Goal: Information Seeking & Learning: Learn about a topic

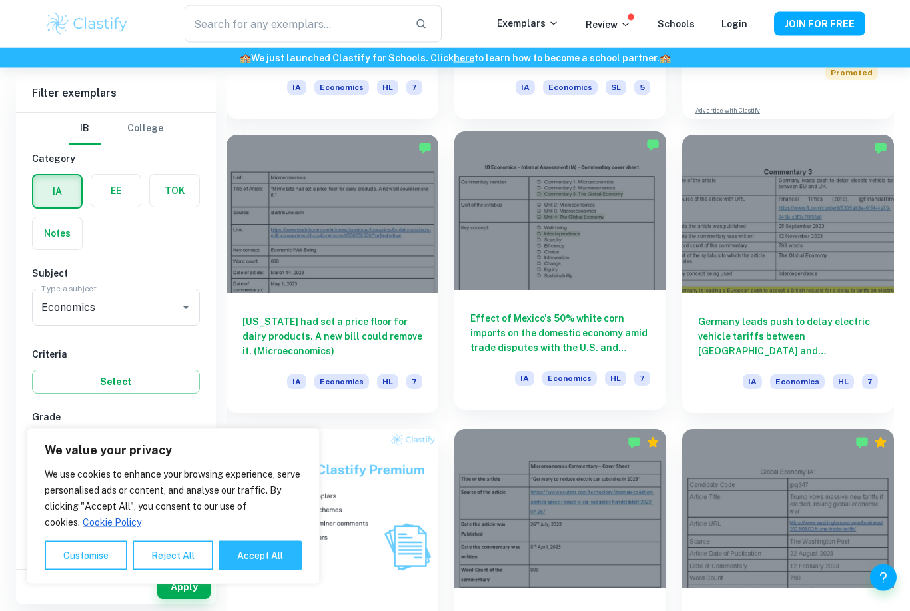
scroll to position [677, 0]
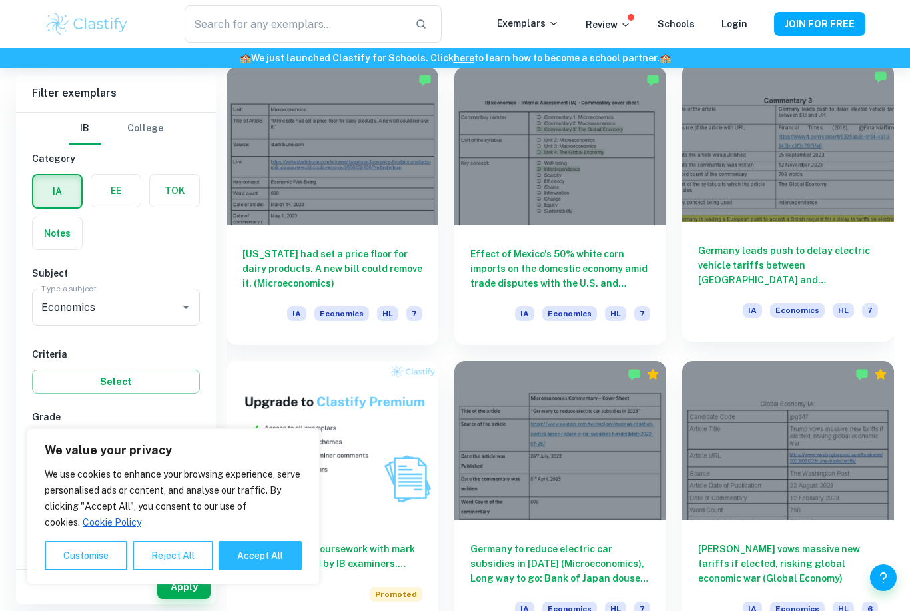
click at [787, 202] on div at bounding box center [788, 142] width 212 height 159
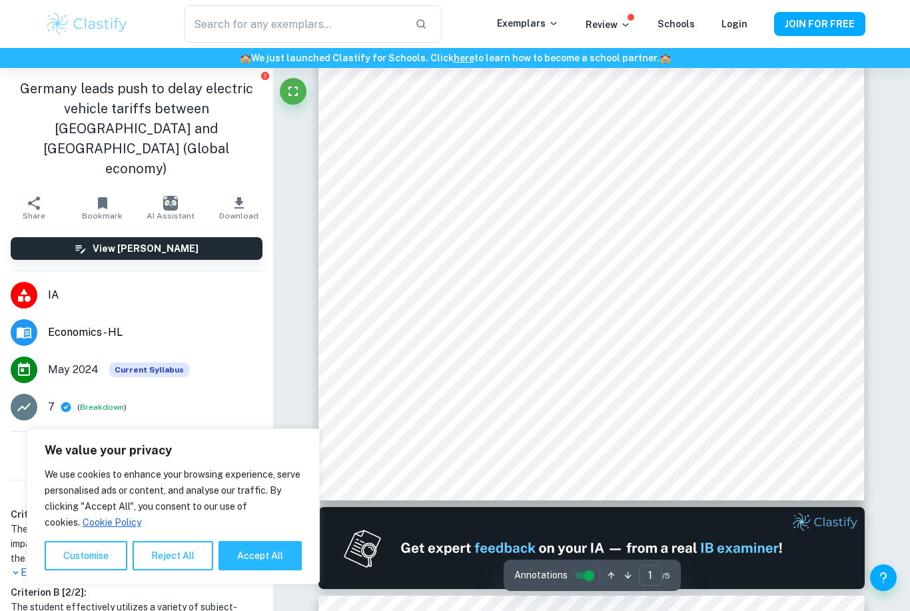
scroll to position [285, 0]
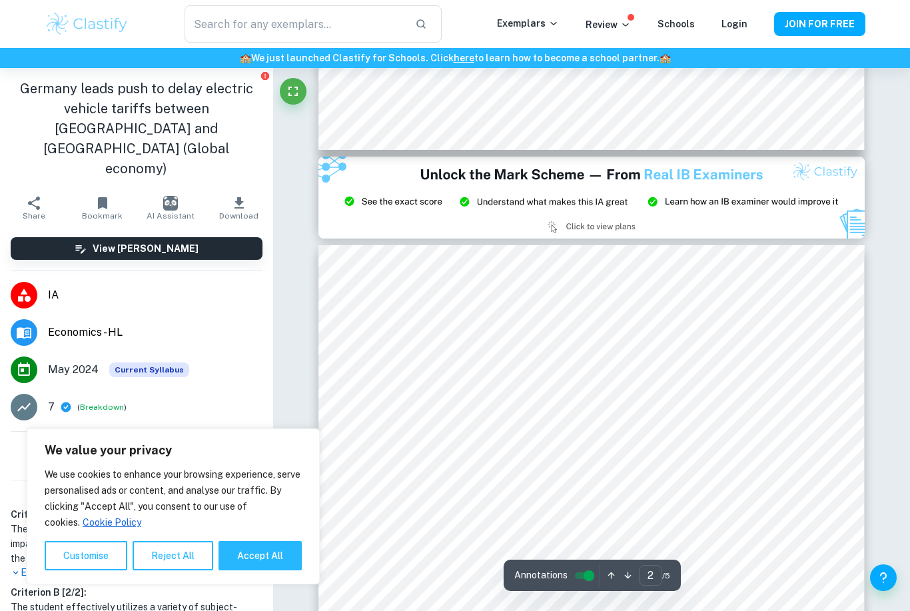
type input "3"
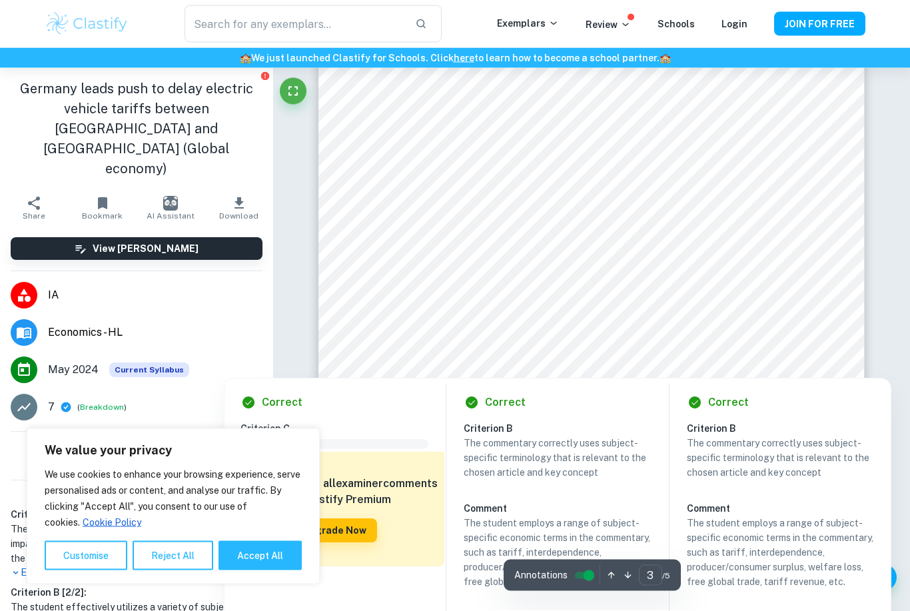
scroll to position [1860, 0]
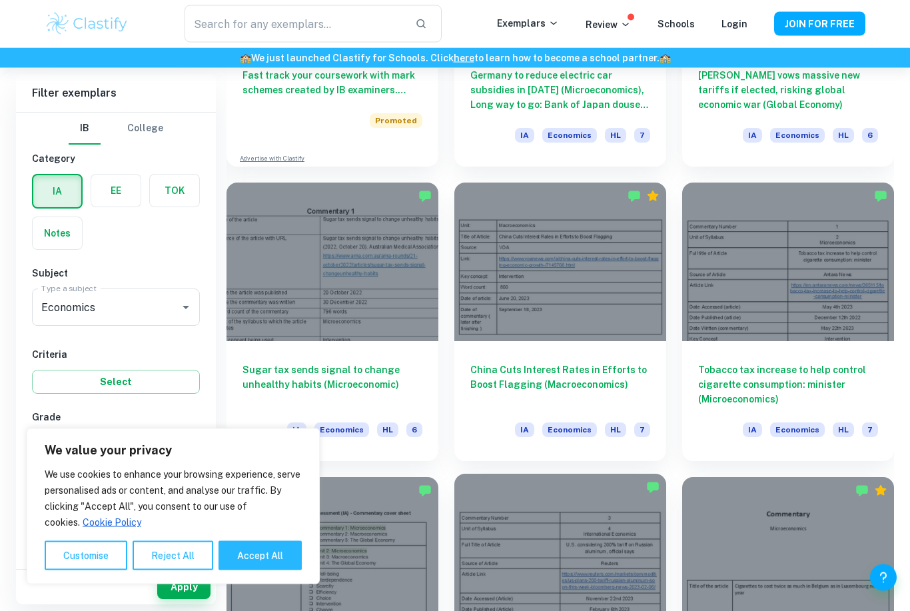
scroll to position [1340, 0]
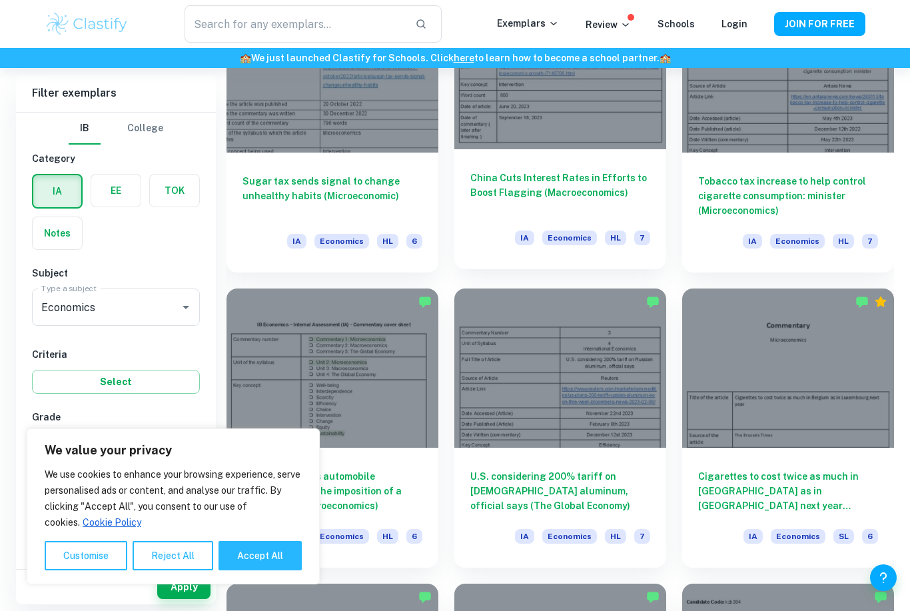
click at [546, 112] on div at bounding box center [560, 70] width 212 height 159
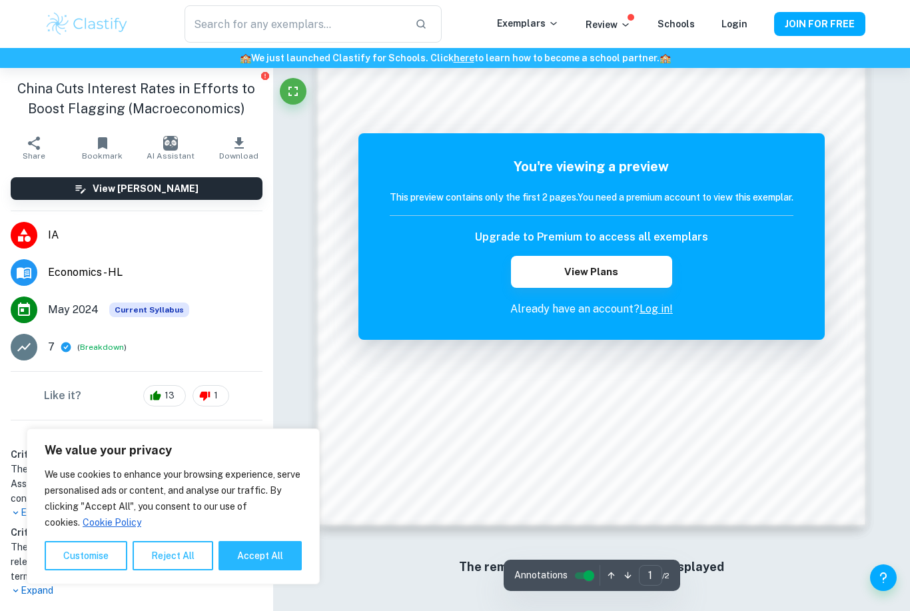
scroll to position [976, 0]
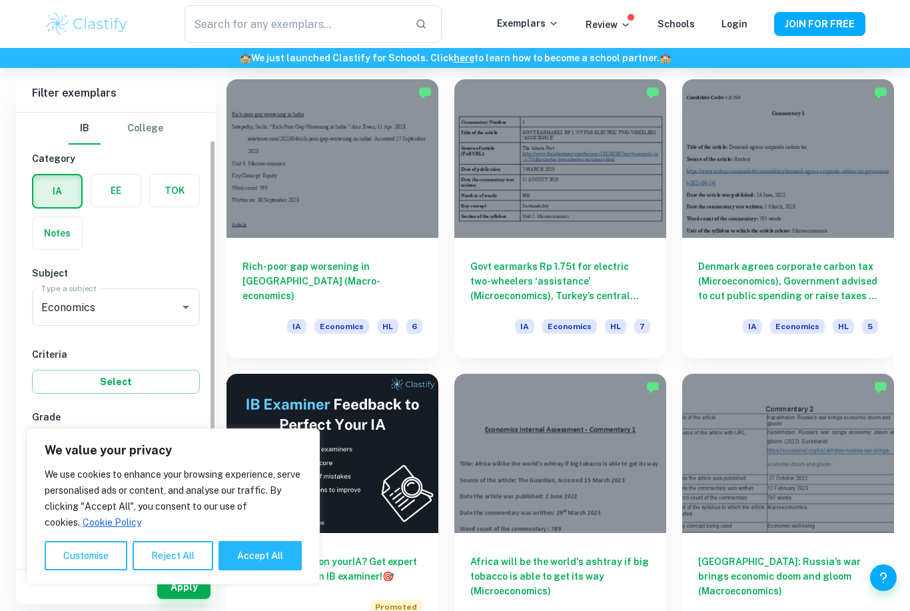
scroll to position [72, 0]
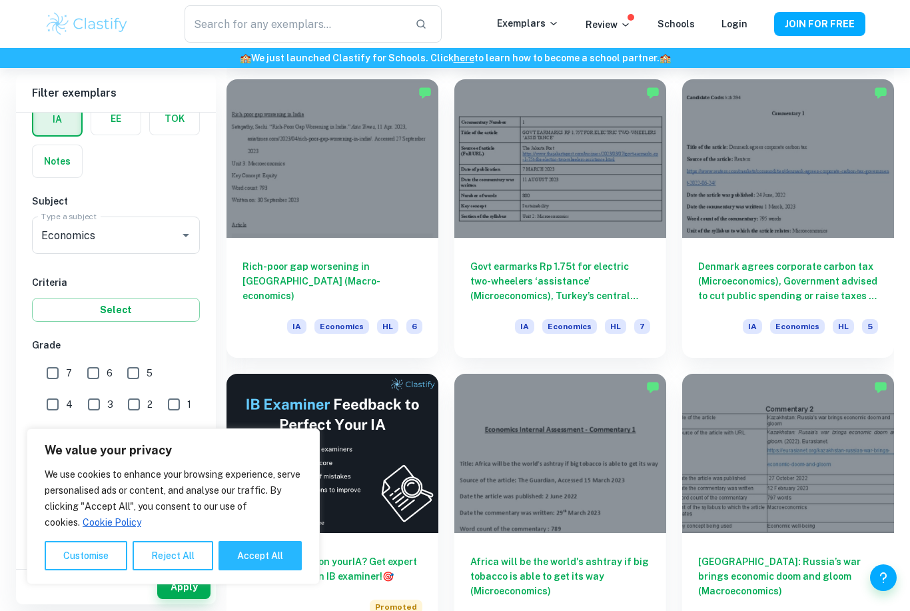
click at [161, 407] on input "1" at bounding box center [174, 404] width 27 height 27
checkbox input "false"
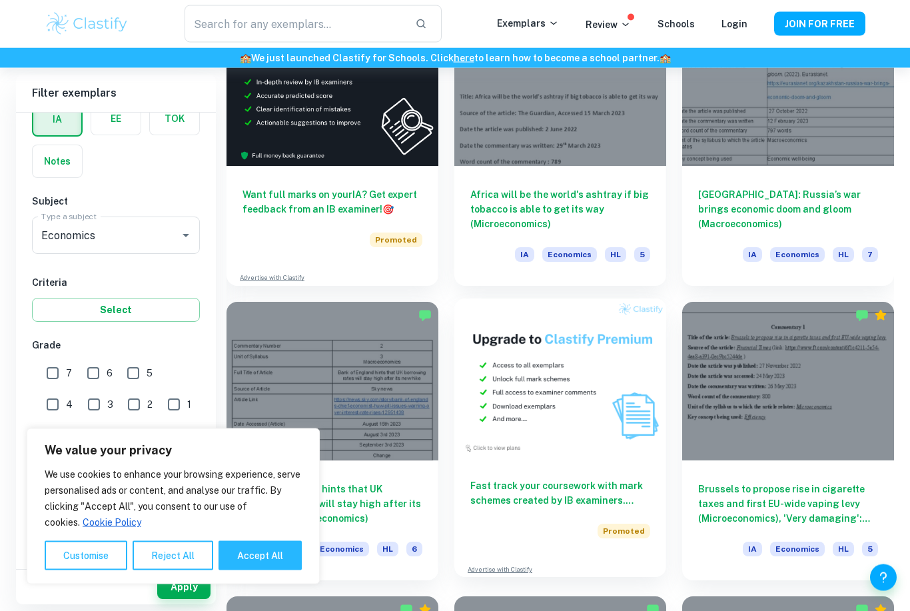
scroll to position [2245, 0]
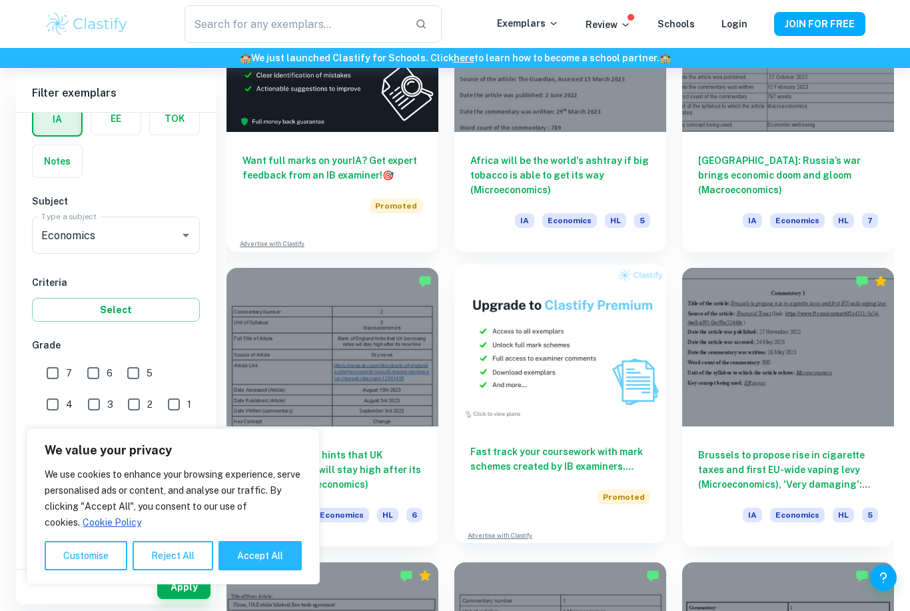
drag, startPoint x: 506, startPoint y: 654, endPoint x: 506, endPoint y: 462, distance: 191.8
click at [506, 466] on div "Kiwis likely to pay more for beer after tax increase, brewers warn (Microeconom…" at bounding box center [551, 546] width 683 height 4716
